Goal: Find specific page/section: Find specific page/section

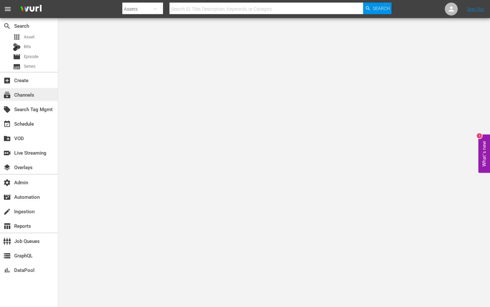
click at [45, 99] on div "subscriptions Channels" at bounding box center [29, 94] width 58 height 13
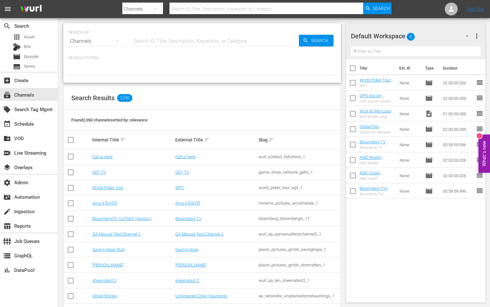
click at [200, 7] on input "text" at bounding box center [266, 8] width 194 height 15
paste input "cgentertainment_cgtv_1"
type input "cgentertainment_cgtv_1"
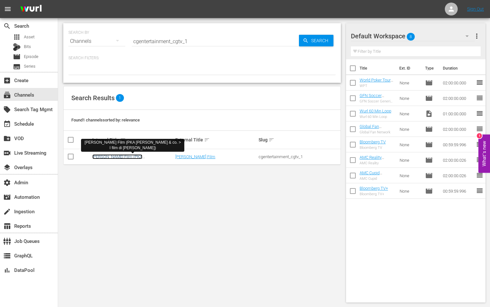
click at [151, 159] on link "[PERSON_NAME] Film (PKA [PERSON_NAME] & co. > I film di [PERSON_NAME])" at bounding box center [121, 162] width 58 height 15
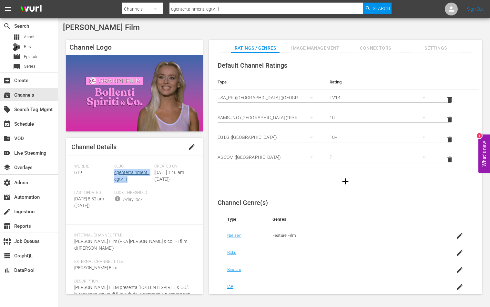
drag, startPoint x: 136, startPoint y: 179, endPoint x: 114, endPoint y: 174, distance: 22.8
click at [114, 174] on div "Slug: cgentertainment_cgtv_1" at bounding box center [134, 177] width 40 height 26
click at [453, 8] on icon at bounding box center [451, 9] width 8 height 8
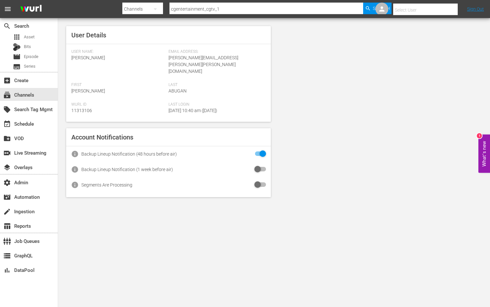
click at [423, 11] on input "text" at bounding box center [434, 9] width 83 height 15
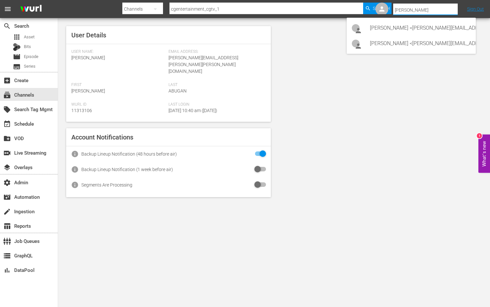
type input "[PERSON_NAME]"
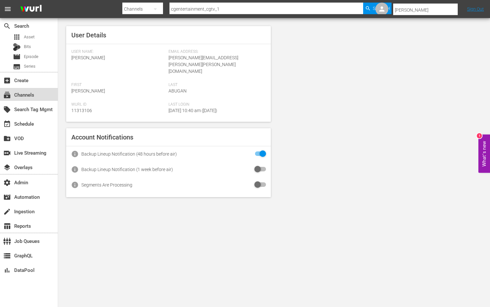
click at [39, 97] on div "subscriptions Channels" at bounding box center [29, 94] width 58 height 13
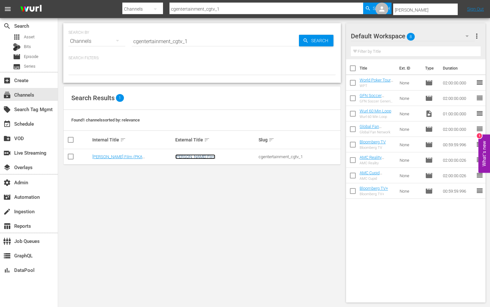
click at [183, 158] on link "[PERSON_NAME] Film" at bounding box center [195, 157] width 40 height 5
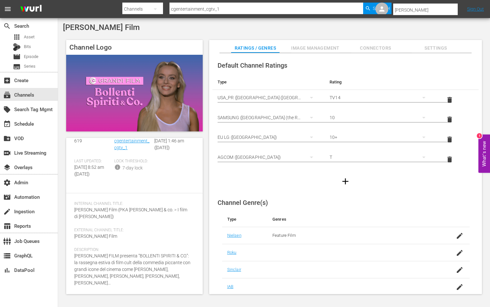
click at [313, 45] on span "Image Management" at bounding box center [315, 48] width 48 height 8
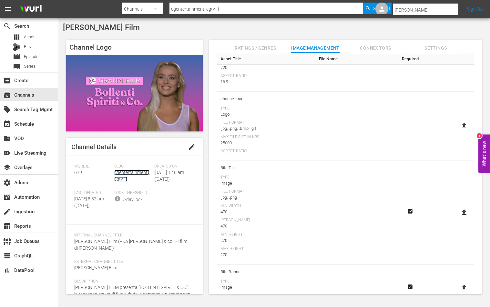
click at [123, 175] on link "cgentertainment_cgtv_1" at bounding box center [131, 176] width 35 height 12
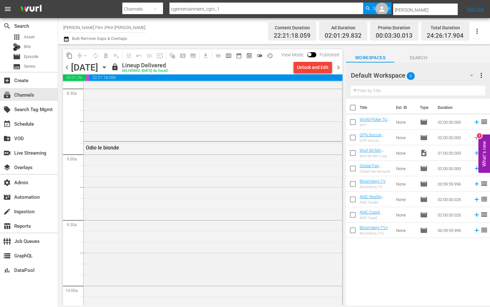
scroll to position [491, 0]
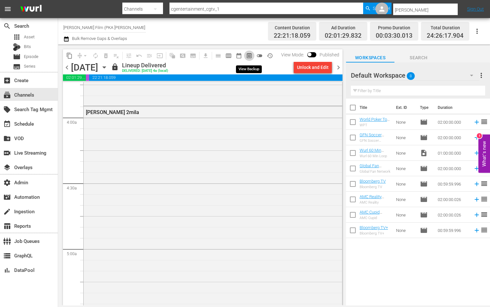
click at [250, 53] on span "preview_outlined" at bounding box center [249, 56] width 6 height 6
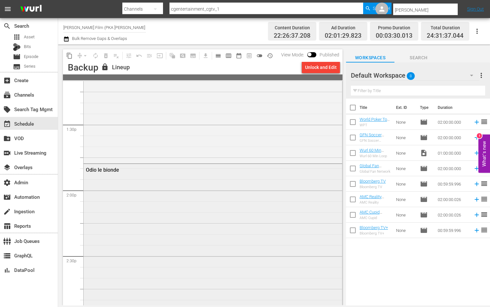
scroll to position [1801, 0]
click at [208, 159] on div "Odio le bionde" at bounding box center [213, 216] width 258 height 241
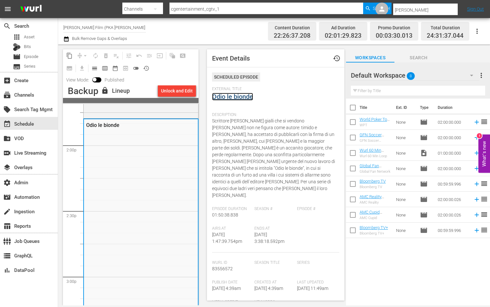
click at [244, 100] on link "Odio le bionde" at bounding box center [232, 97] width 41 height 8
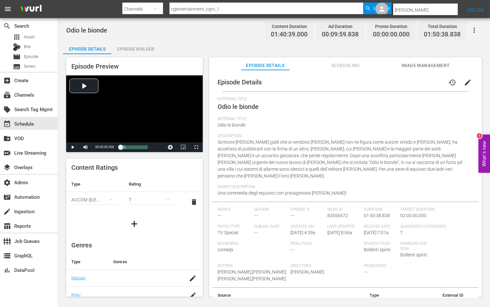
click at [420, 67] on span "Image Management" at bounding box center [425, 66] width 48 height 8
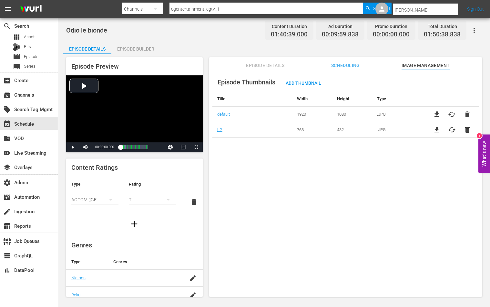
click at [267, 162] on div "Episode Thumbnails Add Thumbnail Title Width Height Type default 1920 1080 .JPG…" at bounding box center [345, 186] width 273 height 233
